Goal: Task Accomplishment & Management: Manage account settings

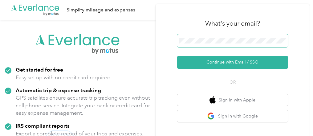
click at [185, 44] on span at bounding box center [232, 40] width 111 height 13
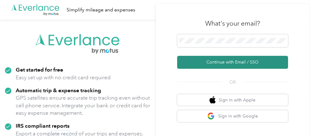
click at [219, 63] on button "Continue with Email / SSO" at bounding box center [232, 62] width 111 height 13
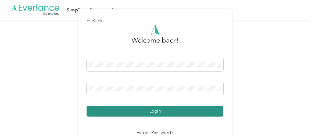
click at [134, 107] on button "Login" at bounding box center [155, 111] width 137 height 11
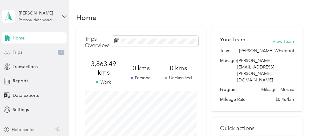
click at [19, 52] on span "Trips" at bounding box center [18, 52] width 10 height 6
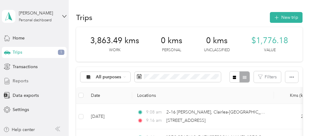
click at [16, 81] on span "Reports" at bounding box center [21, 81] width 16 height 6
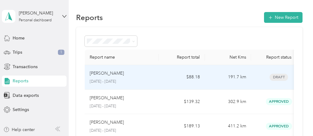
click at [122, 74] on div "[PERSON_NAME]" at bounding box center [122, 73] width 64 height 7
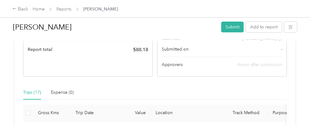
scroll to position [148, 0]
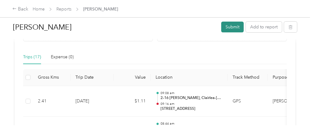
click at [233, 29] on button "Submit" at bounding box center [233, 27] width 23 height 11
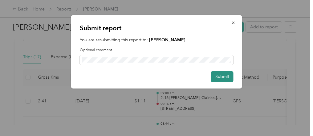
click at [221, 76] on button "Submit" at bounding box center [222, 76] width 23 height 11
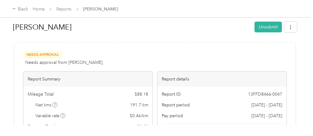
scroll to position [0, 0]
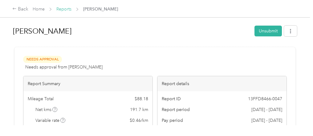
click at [66, 9] on link "Reports" at bounding box center [63, 8] width 15 height 5
